Goal: Task Accomplishment & Management: Complete application form

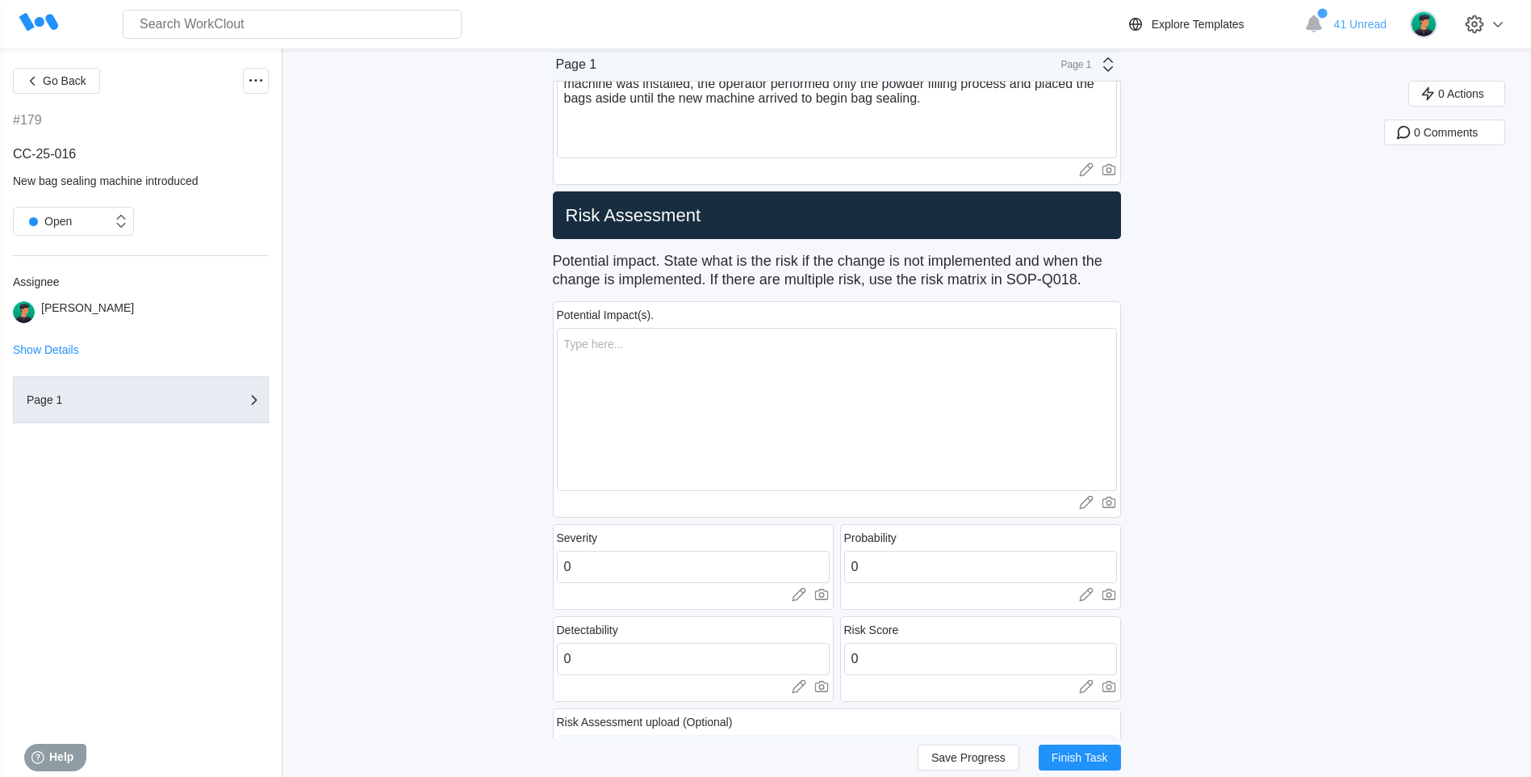
scroll to position [727, 0]
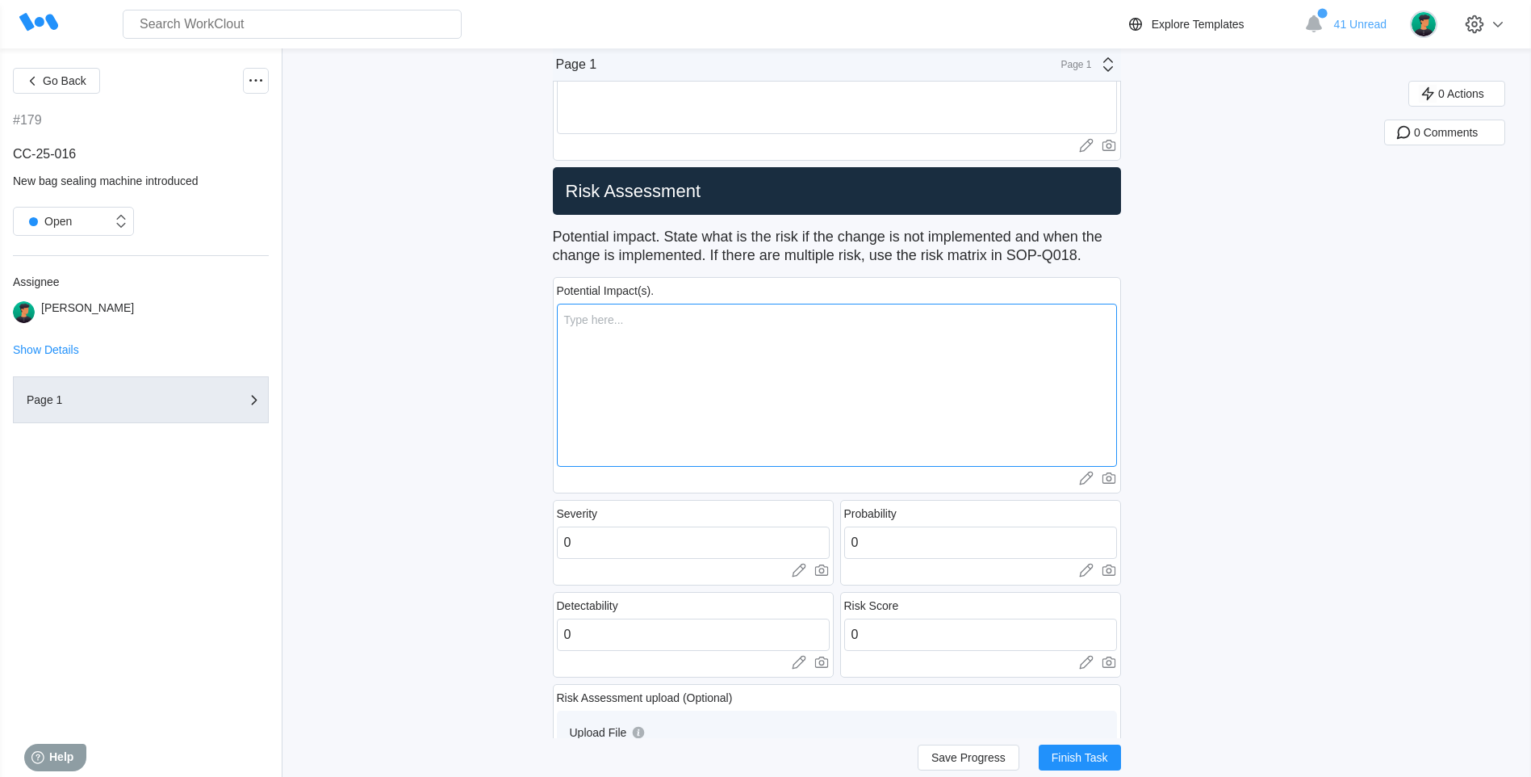
click at [680, 309] on textarea at bounding box center [837, 385] width 560 height 163
click at [22, 82] on button "Go Back" at bounding box center [56, 81] width 87 height 26
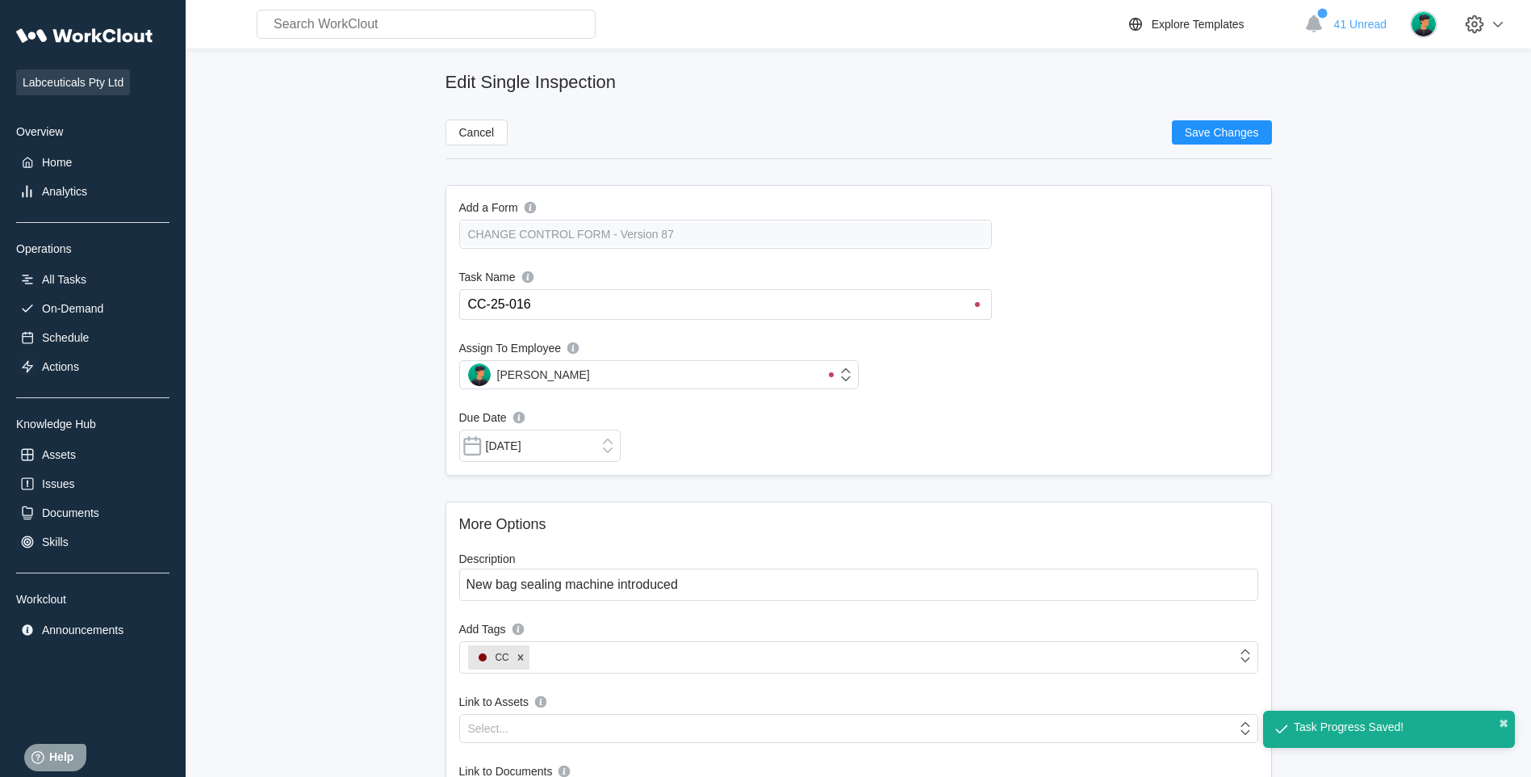
click at [56, 149] on div "Labceuticals Pty Ltd Overview Home Analytics Operations All Tasks On-Demand Sch…" at bounding box center [92, 330] width 153 height 622
click at [55, 156] on div "Home" at bounding box center [57, 162] width 30 height 13
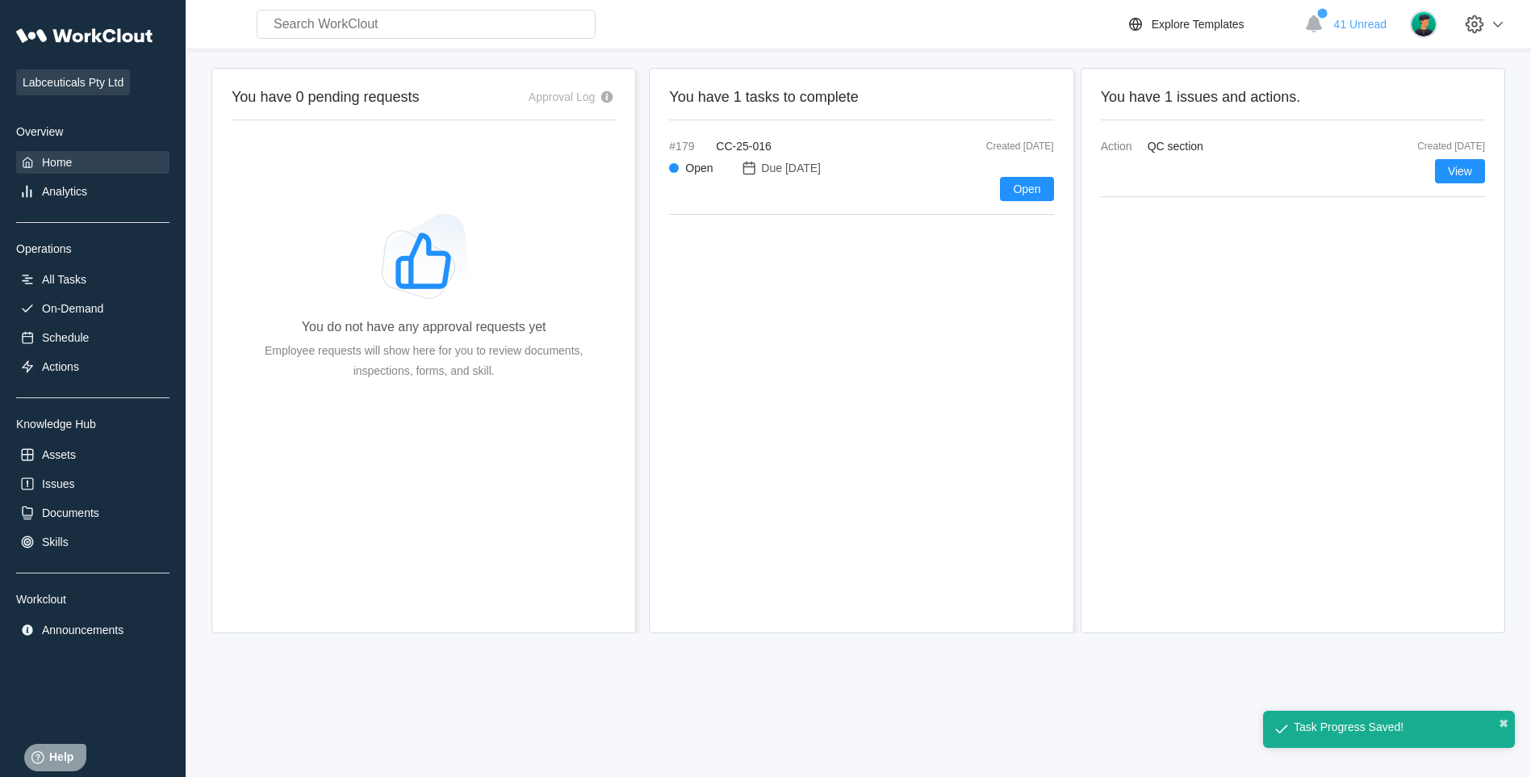
click at [759, 153] on div "#179 CC-25-016 Created [DATE] Open Due [DATE] Open" at bounding box center [861, 177] width 384 height 75
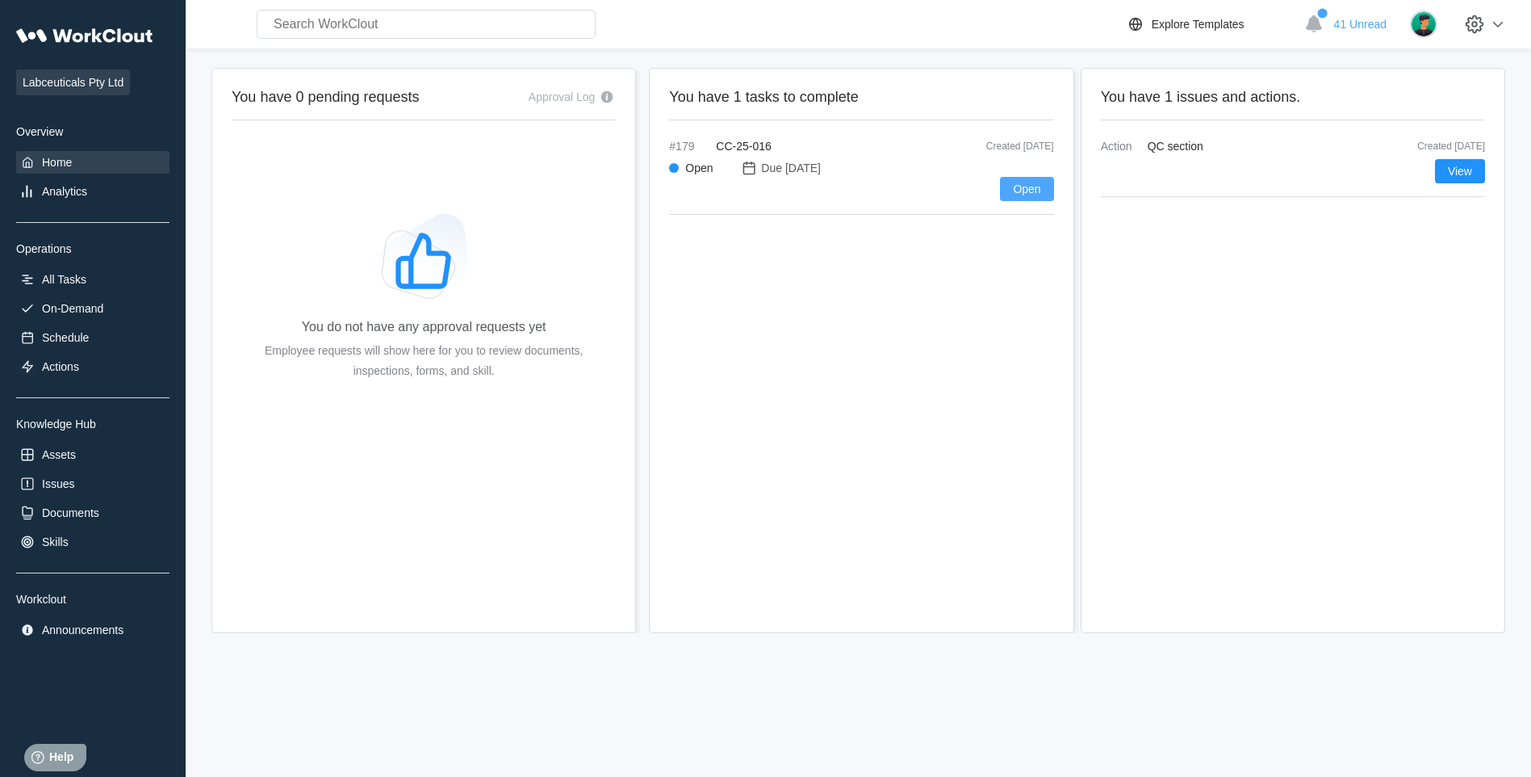
click at [1009, 181] on button "Open" at bounding box center [1026, 189] width 53 height 24
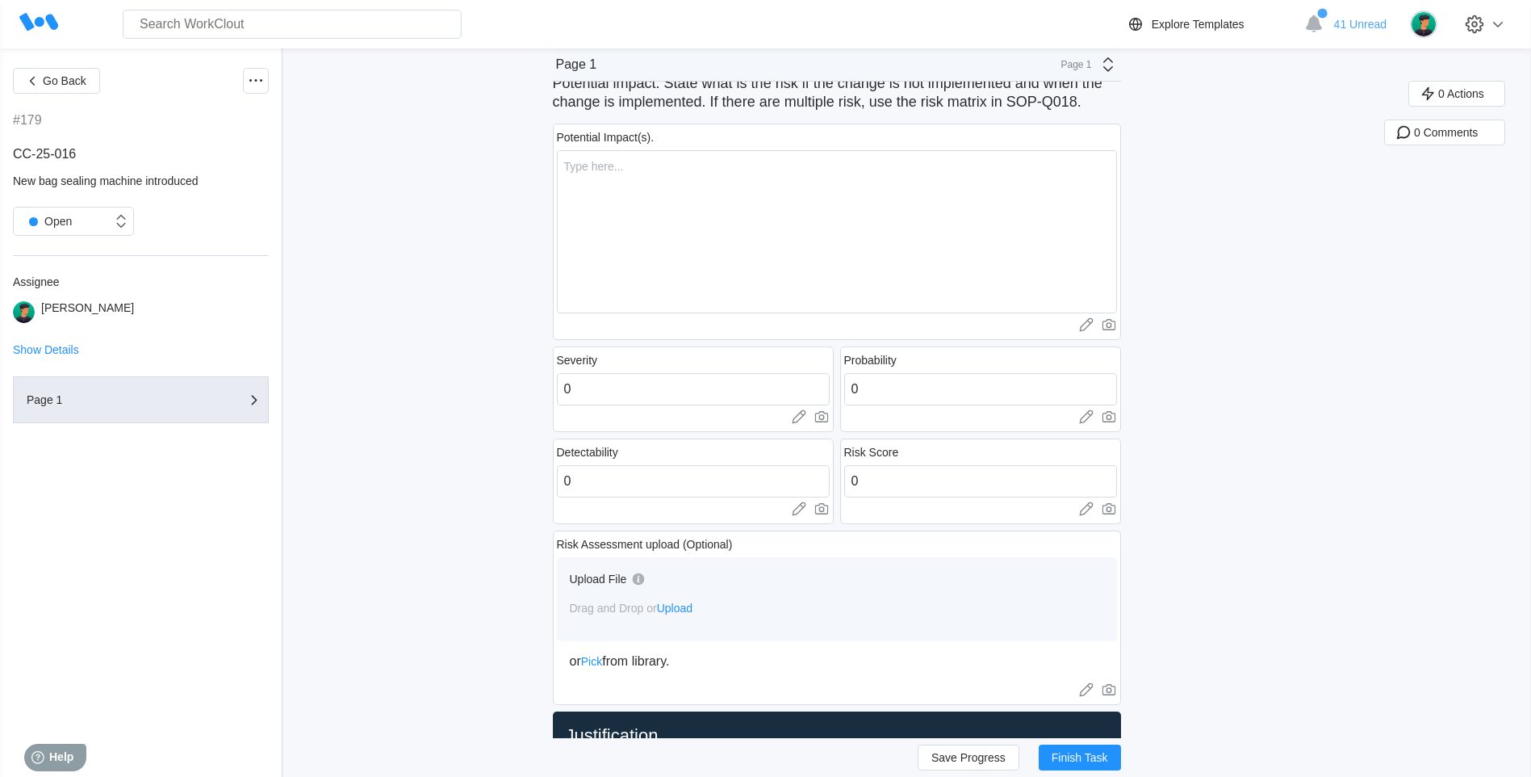
scroll to position [888, 0]
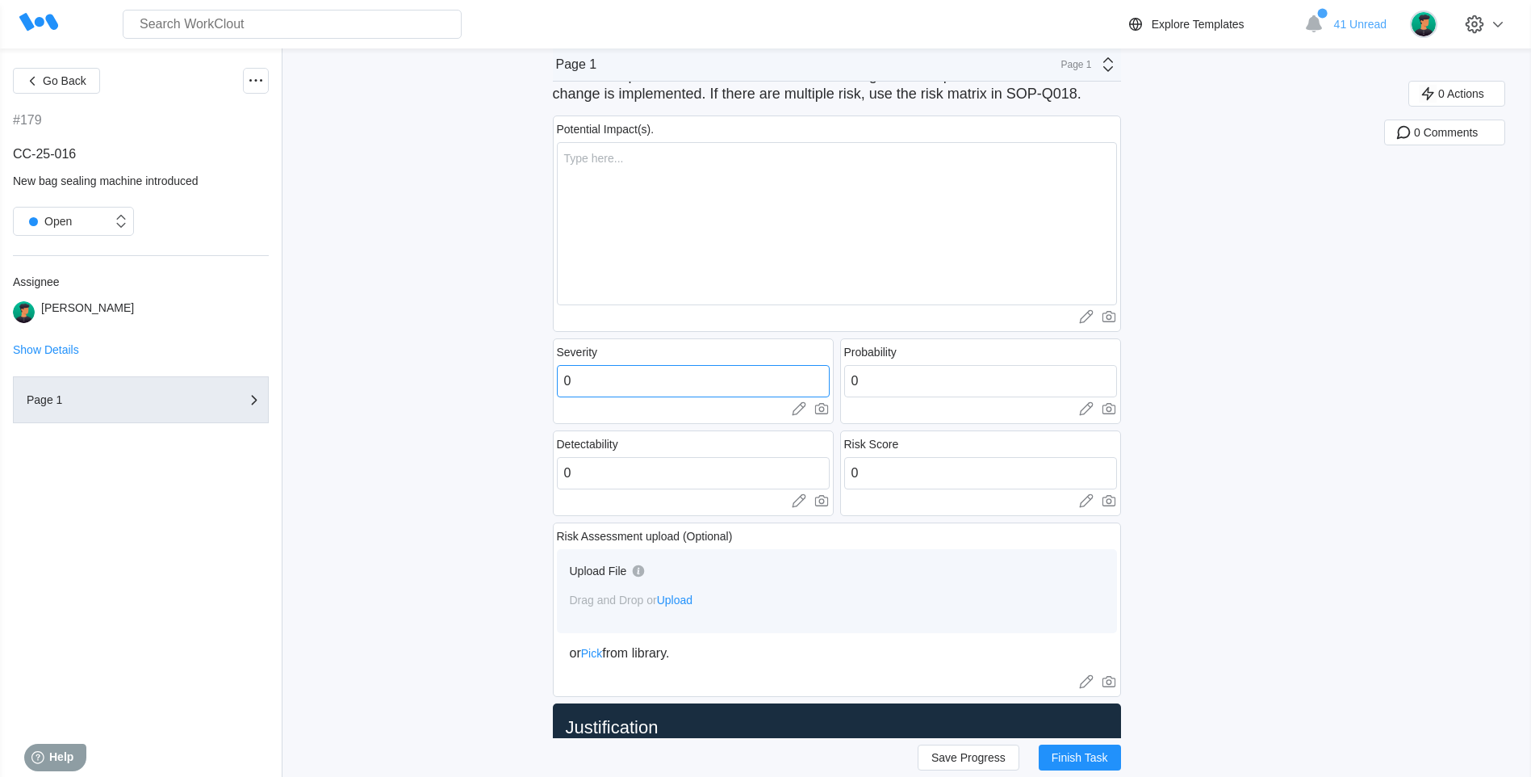
click at [591, 374] on input "0" at bounding box center [693, 381] width 273 height 32
click at [589, 464] on input "0" at bounding box center [693, 473] width 273 height 32
click at [895, 387] on input "0" at bounding box center [980, 381] width 273 height 32
click at [893, 468] on input "0" at bounding box center [980, 473] width 273 height 32
click at [630, 396] on input "number" at bounding box center [693, 381] width 273 height 32
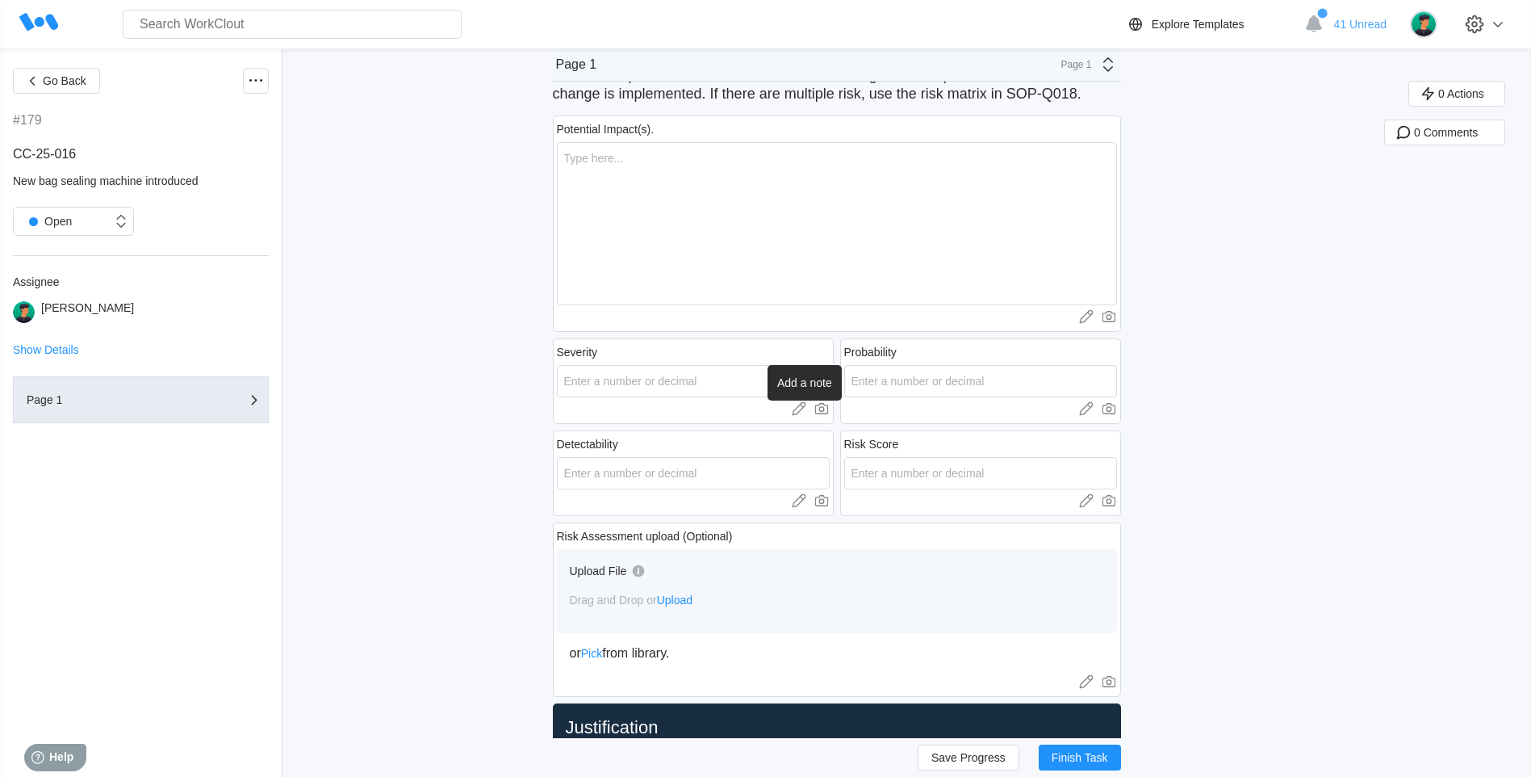
click at [802, 405] on icon at bounding box center [797, 406] width 9 height 9
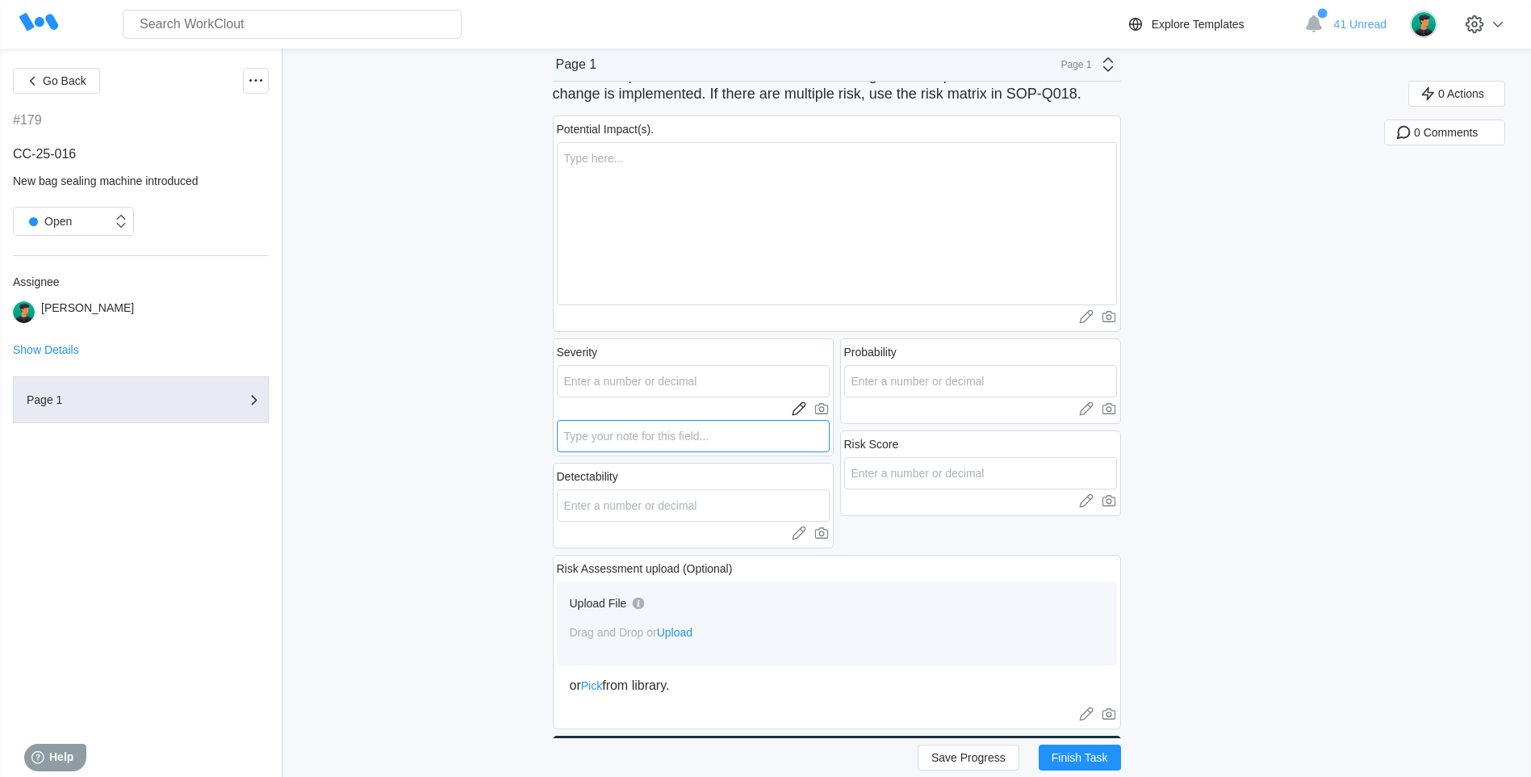
click at [653, 431] on textarea at bounding box center [693, 436] width 273 height 32
type textarea "n"
type textarea "x"
type textarea "N"
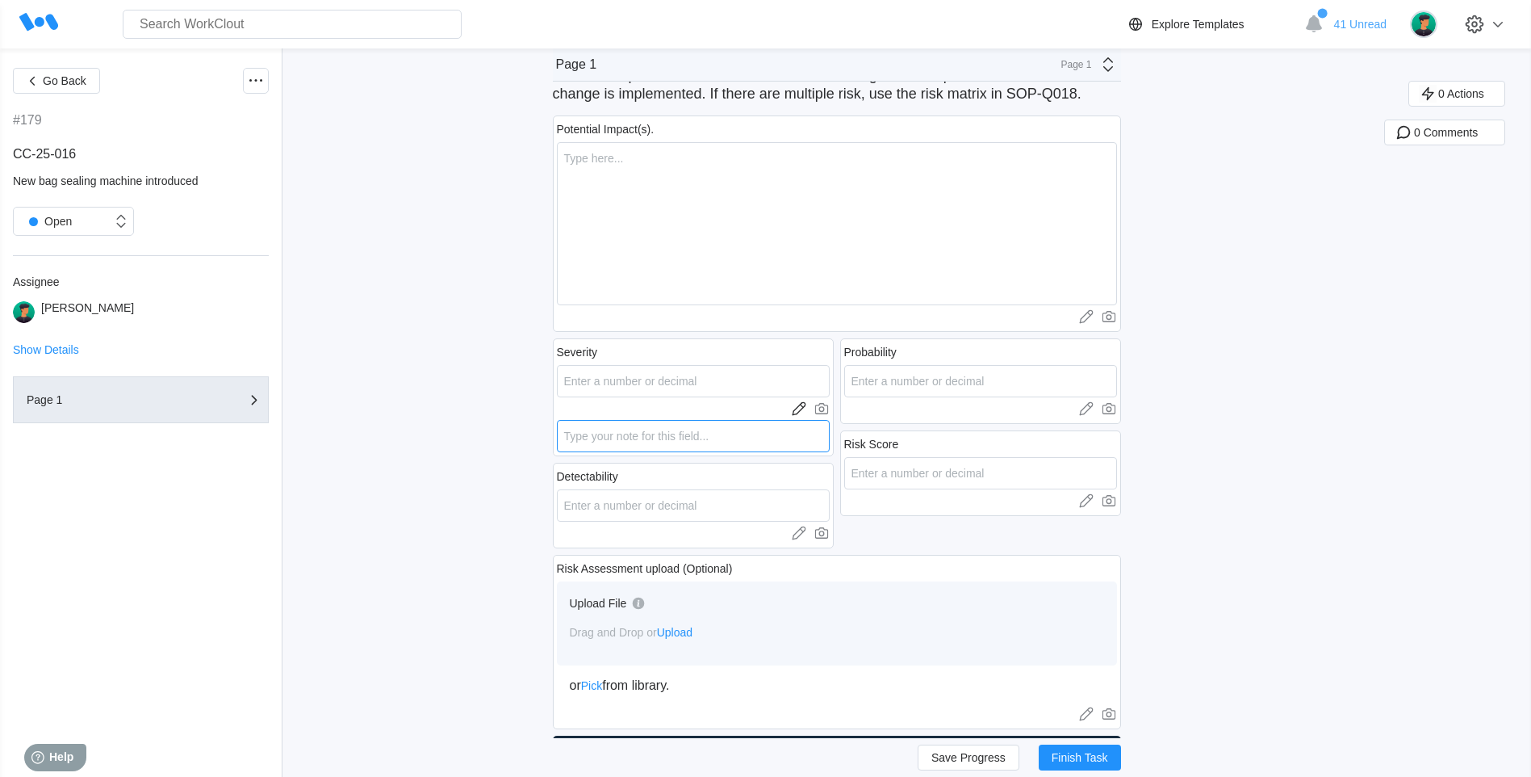
type textarea "x"
type textarea "N/"
type textarea "x"
type textarea "N/A"
type textarea "x"
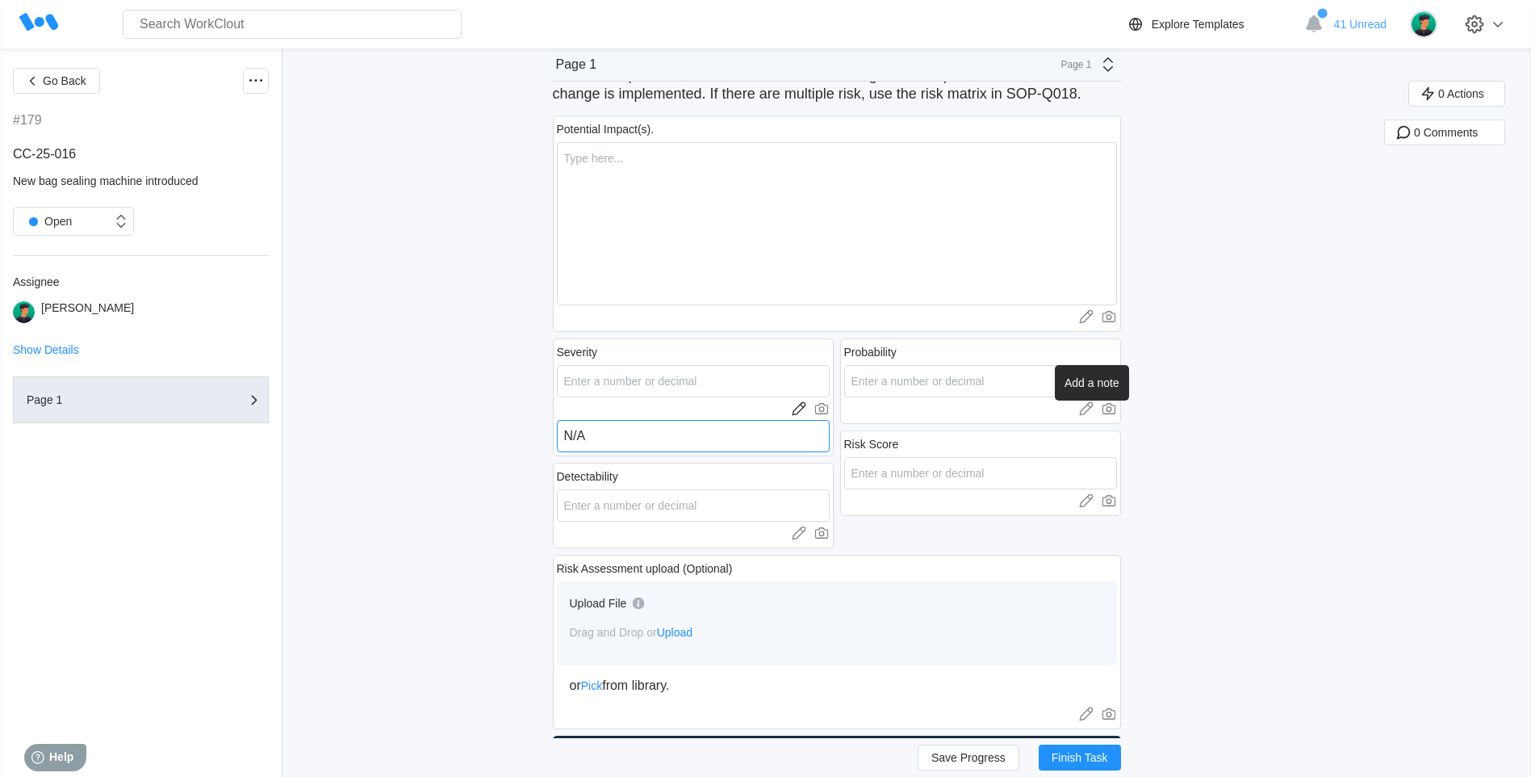
type textarea "N/A"
click at [1095, 409] on icon at bounding box center [1087, 408] width 16 height 16
click at [970, 436] on textarea at bounding box center [980, 436] width 273 height 32
type textarea "N"
type textarea "x"
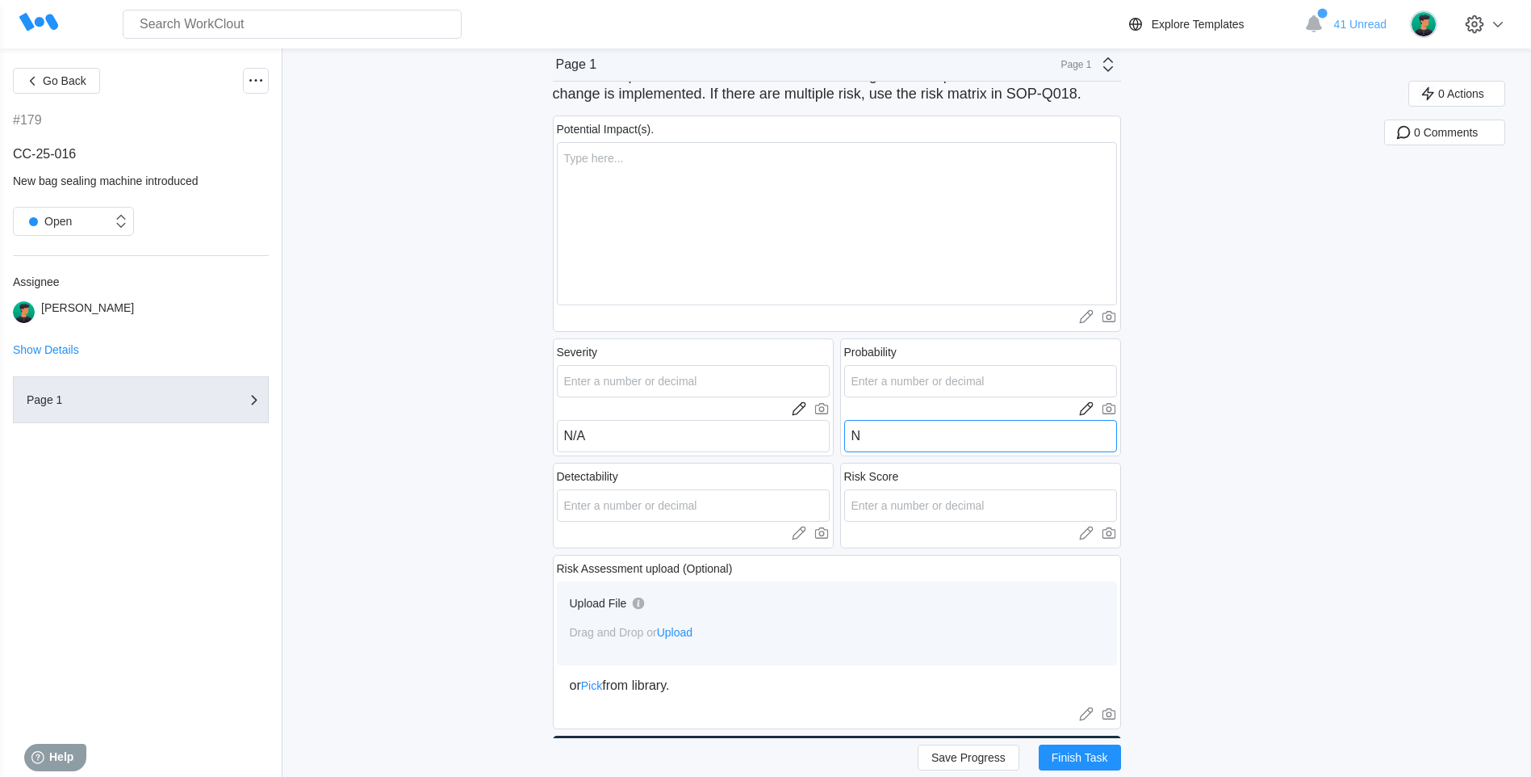
type textarea "N/"
type textarea "x"
type textarea "N/A"
type textarea "x"
type textarea "N/A"
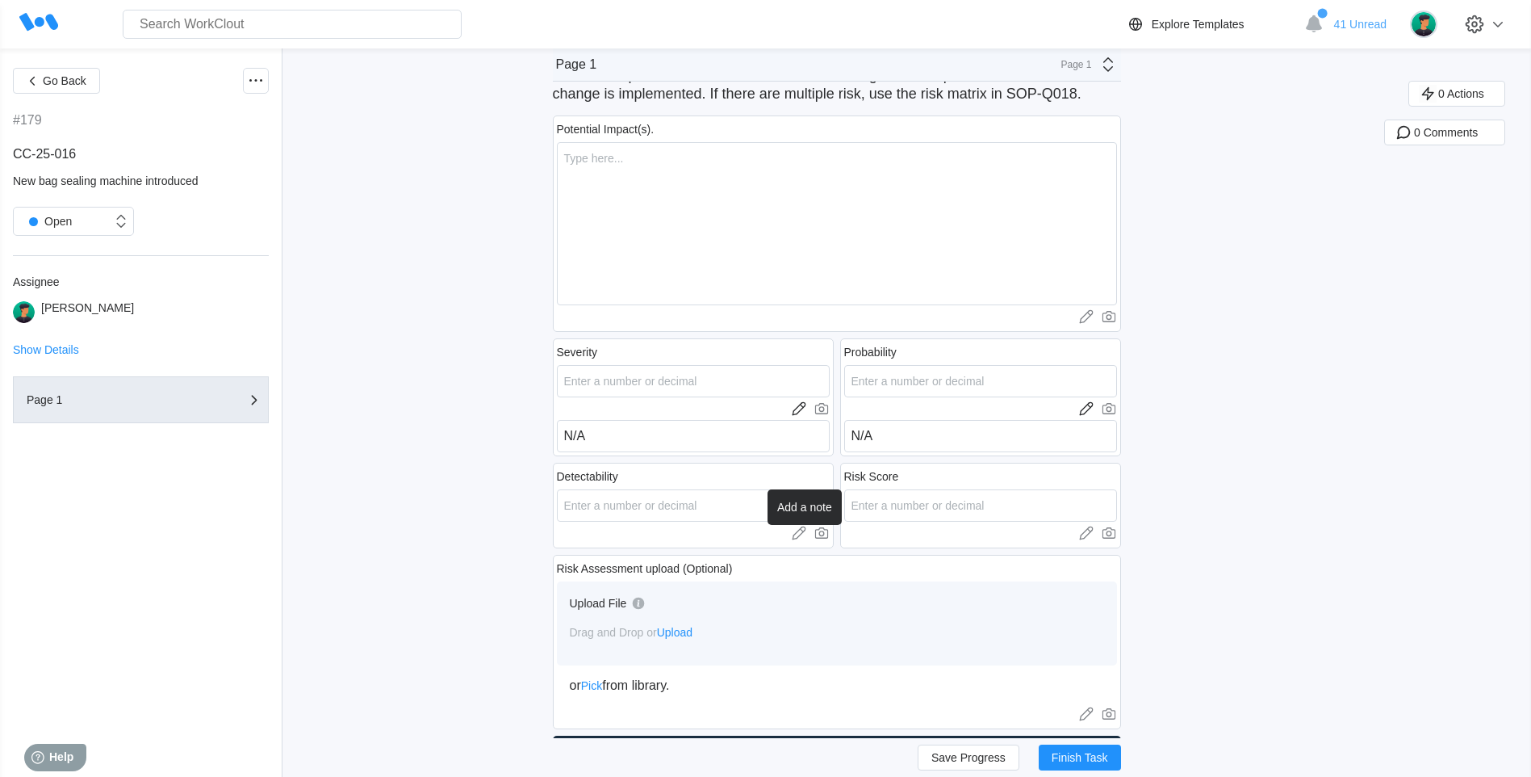
click at [807, 534] on icon at bounding box center [799, 533] width 16 height 16
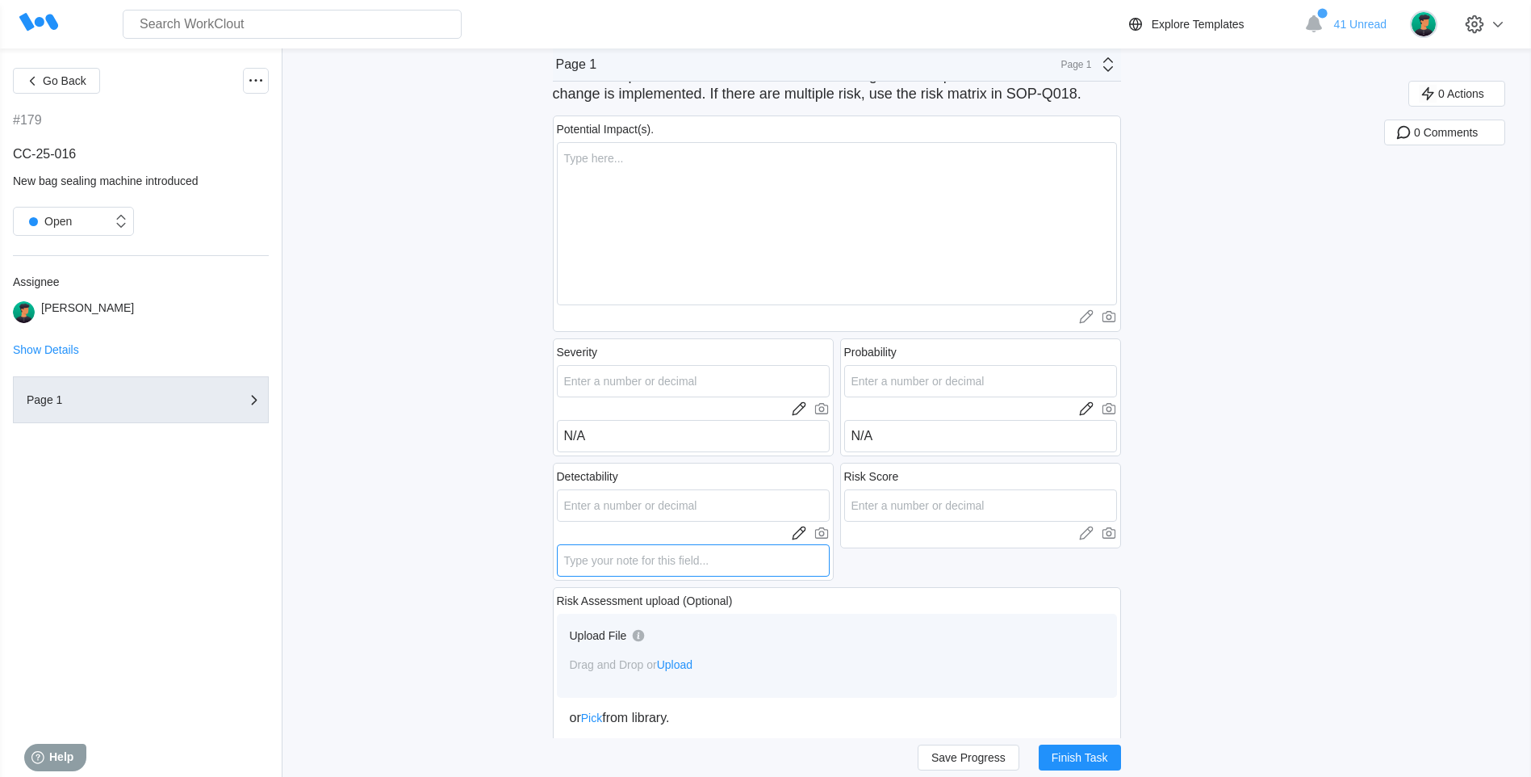
click at [570, 552] on textarea at bounding box center [693, 560] width 273 height 32
type textarea "N"
type textarea "x"
type textarea "N/"
type textarea "x"
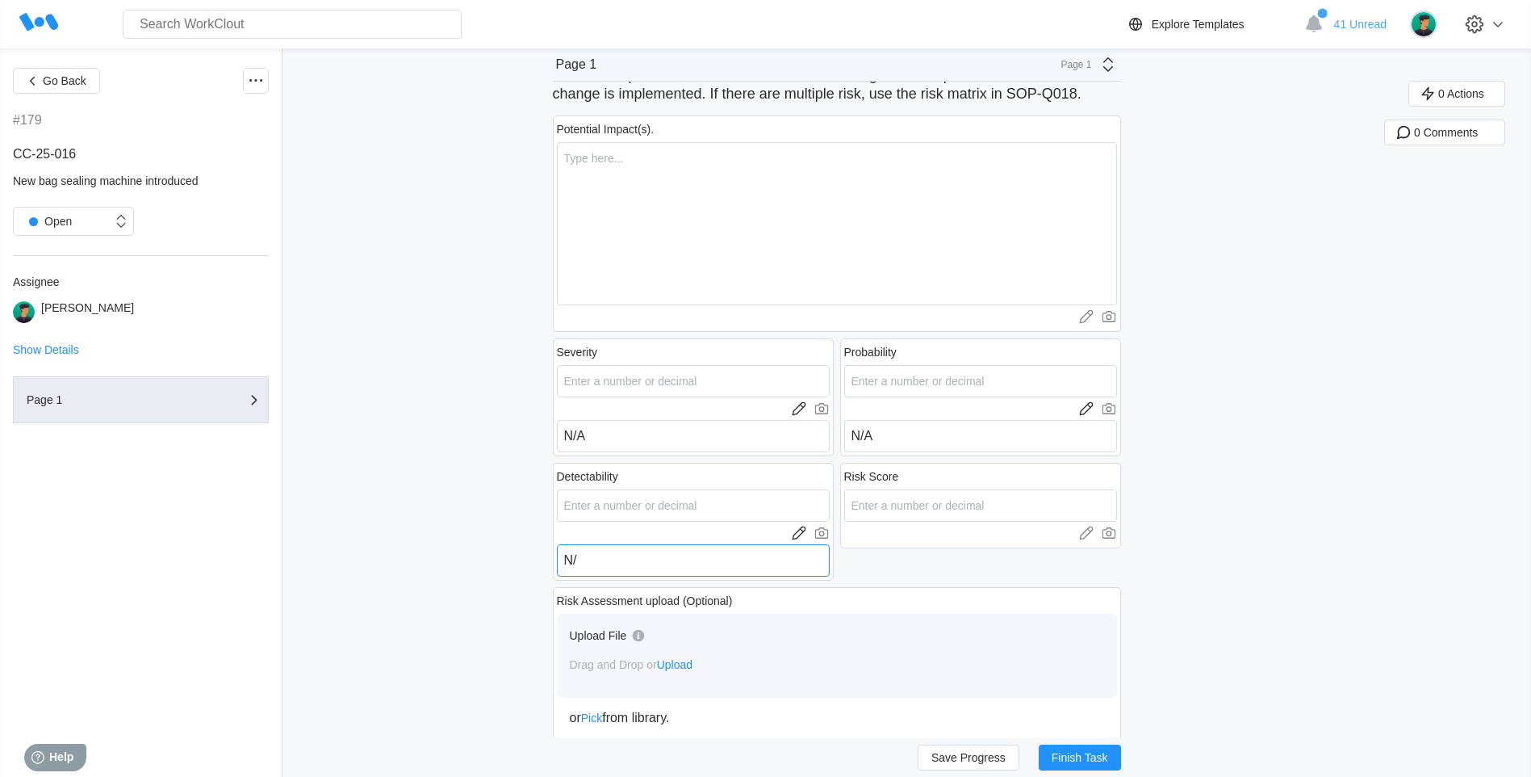
type textarea "N/A"
type textarea "x"
type textarea "N/A"
click at [1095, 536] on icon at bounding box center [1087, 533] width 16 height 16
click at [1004, 554] on textarea at bounding box center [980, 560] width 273 height 32
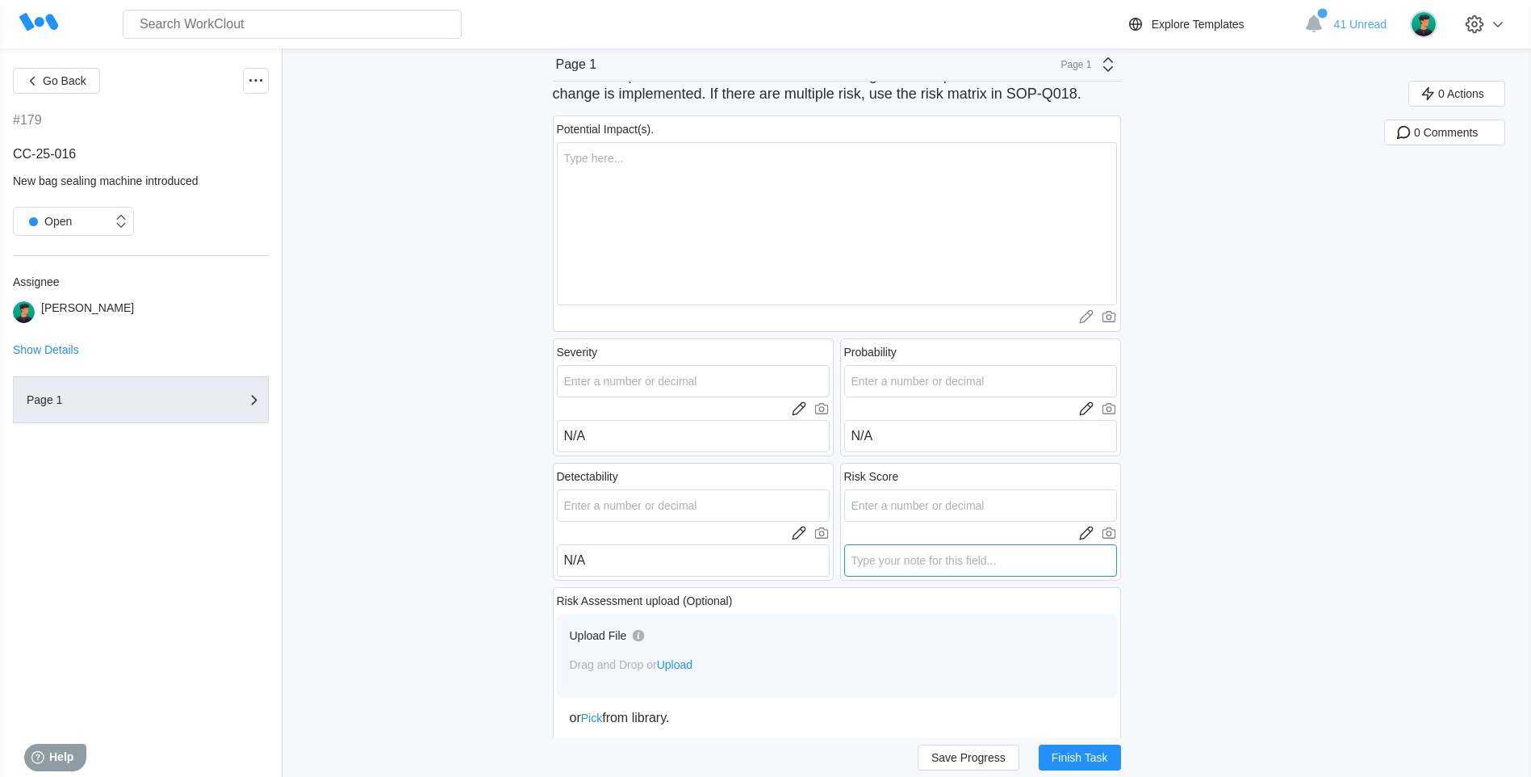
type textarea "N"
type textarea "x"
type textarea "N/"
type textarea "x"
type textarea "N/A"
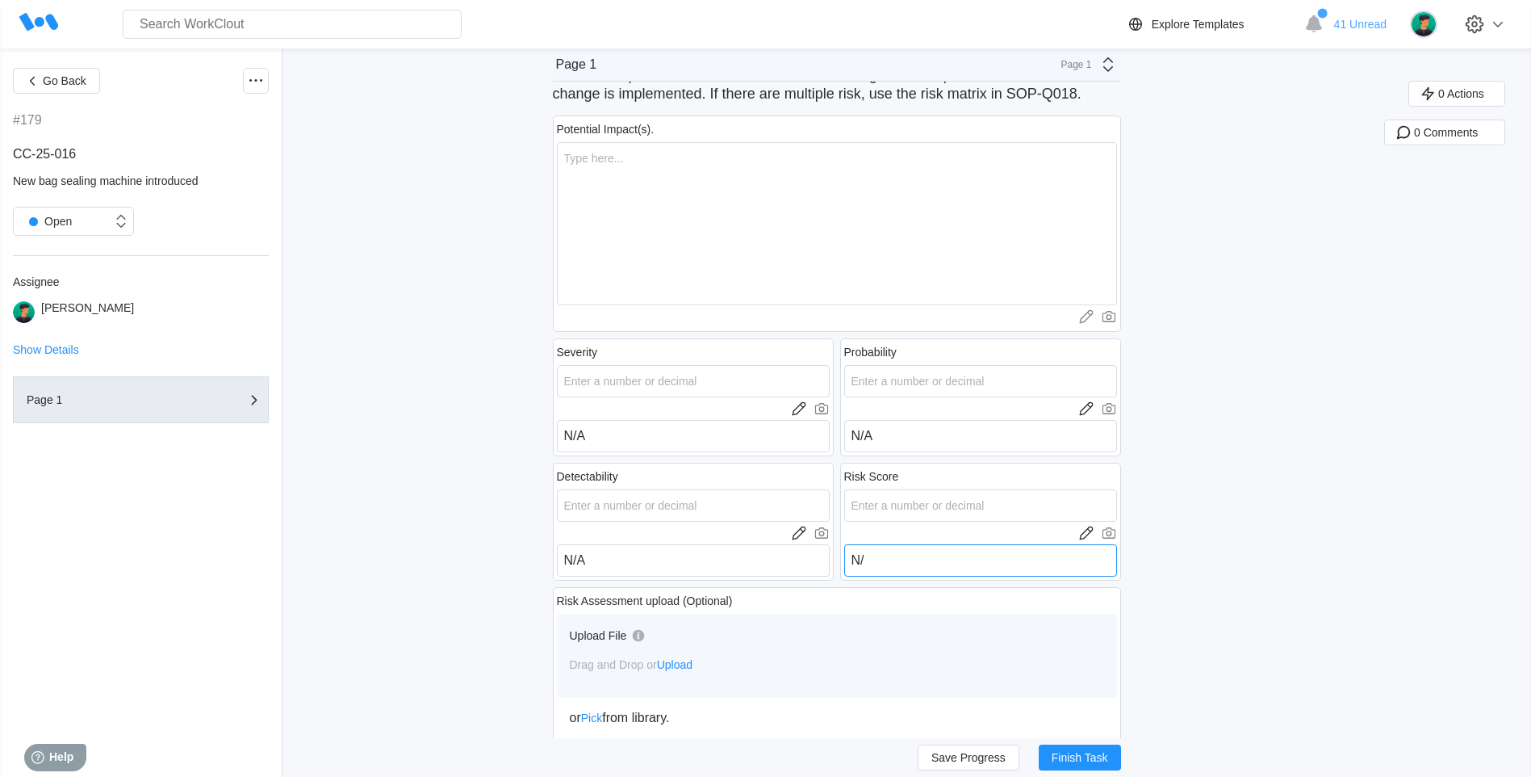
type textarea "x"
type textarea "N/A"
click at [938, 752] on span "Save Progress" at bounding box center [969, 757] width 74 height 11
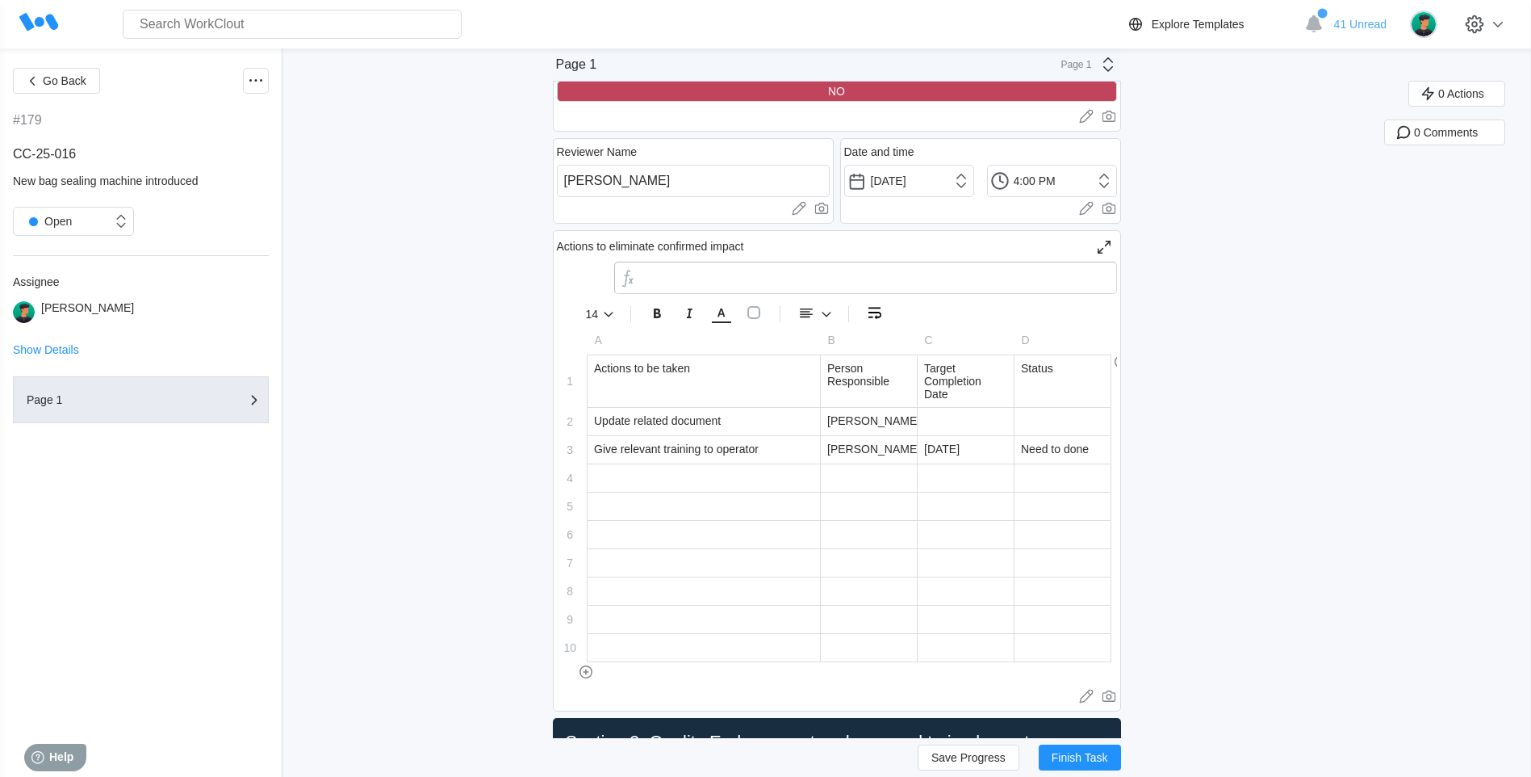
scroll to position [3471, 0]
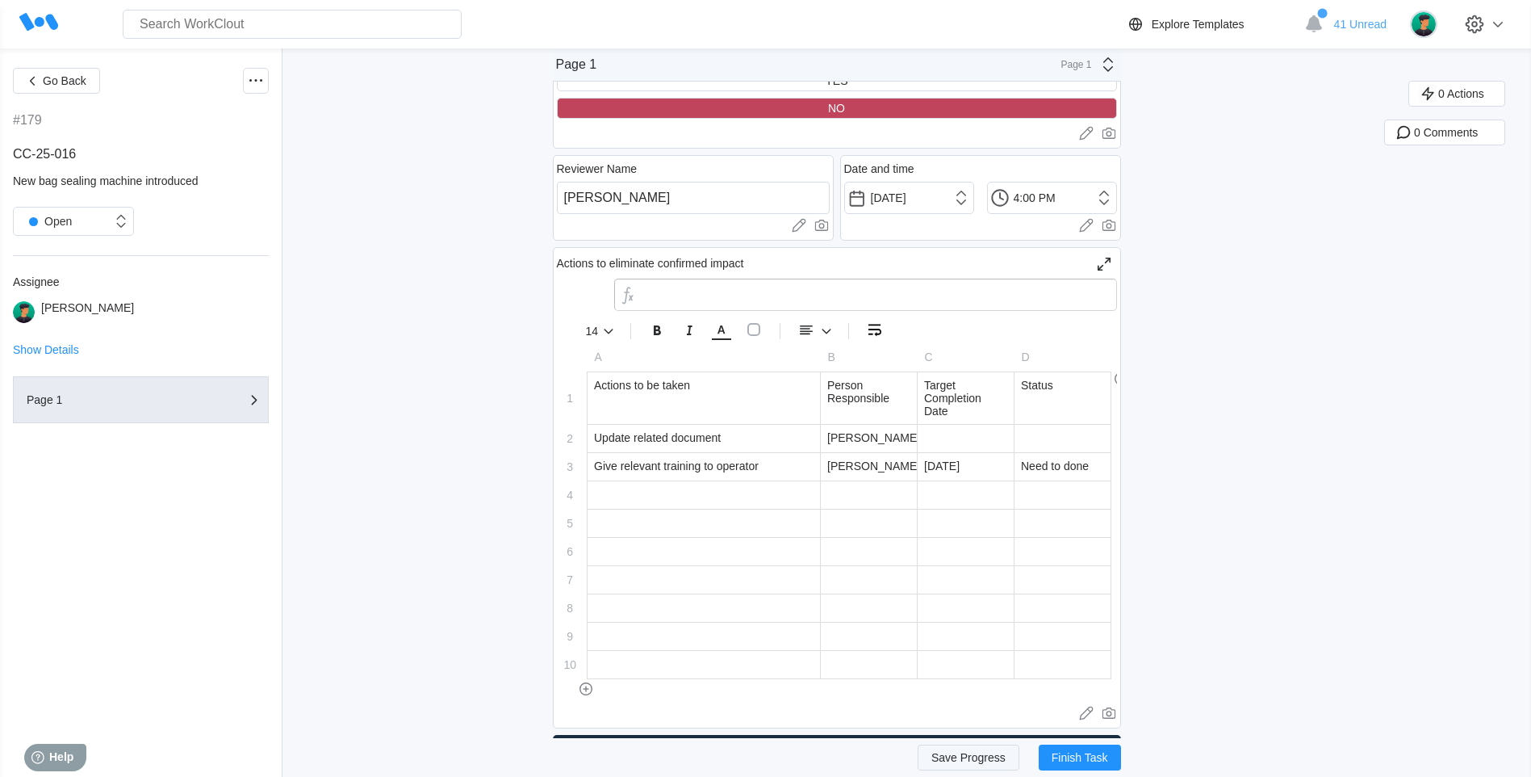
click at [966, 756] on span "Save Progress" at bounding box center [969, 757] width 74 height 11
click at [964, 750] on button "Save Progress" at bounding box center [969, 757] width 102 height 26
